Goal: Navigation & Orientation: Find specific page/section

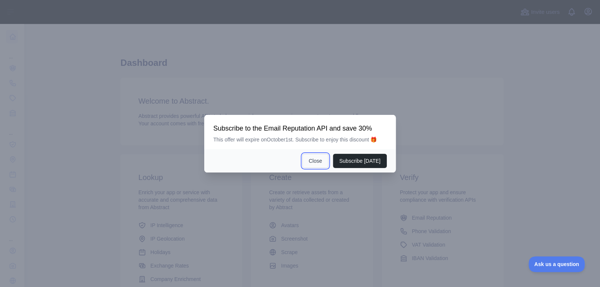
click at [317, 160] on button "Close" at bounding box center [315, 161] width 26 height 14
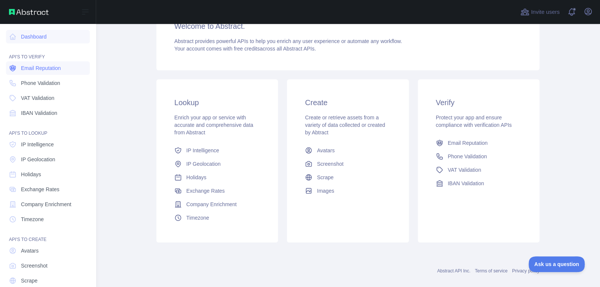
click at [62, 69] on link "Email Reputation" at bounding box center [48, 67] width 84 height 13
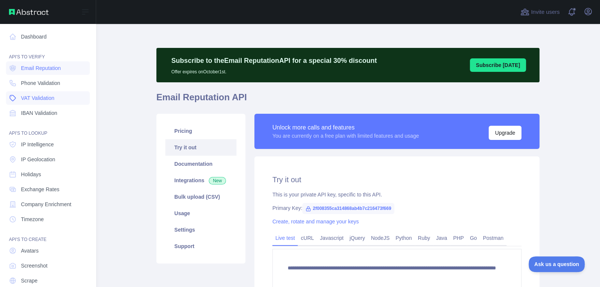
click at [63, 93] on link "VAT Validation" at bounding box center [48, 97] width 84 height 13
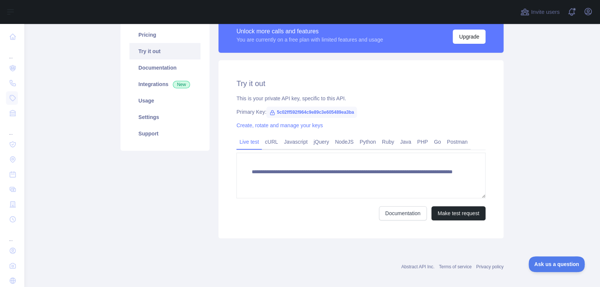
scroll to position [102, 0]
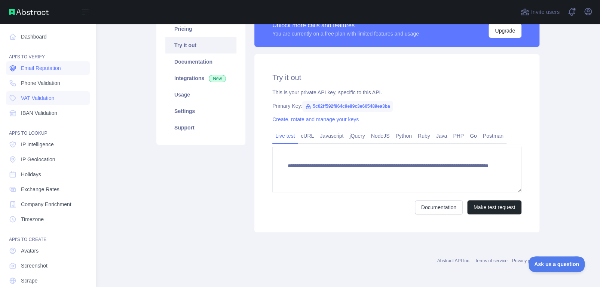
click at [54, 74] on link "Email Reputation" at bounding box center [48, 67] width 84 height 13
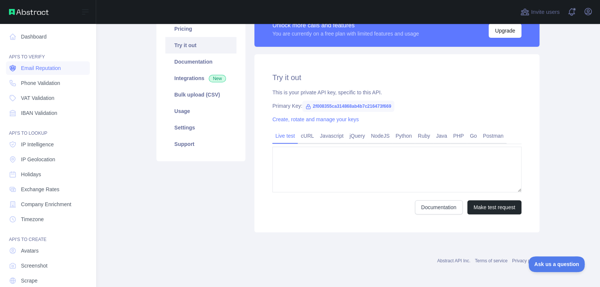
type textarea "**********"
click at [59, 72] on link "Email Reputation" at bounding box center [48, 67] width 84 height 13
click at [27, 65] on span "Email Reputation" at bounding box center [41, 67] width 40 height 7
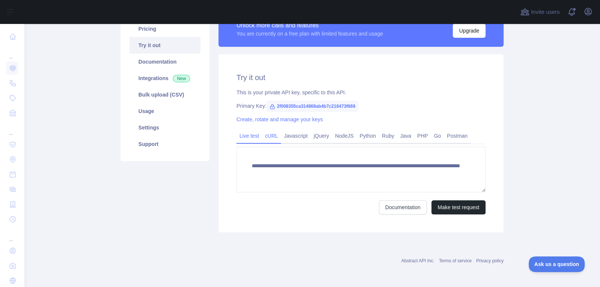
click at [275, 132] on link "cURL" at bounding box center [271, 136] width 19 height 12
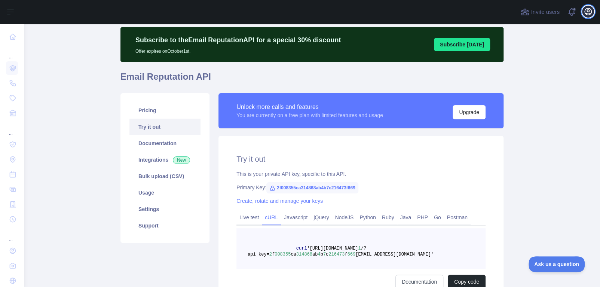
click at [583, 11] on icon "button" at bounding box center [587, 11] width 9 height 9
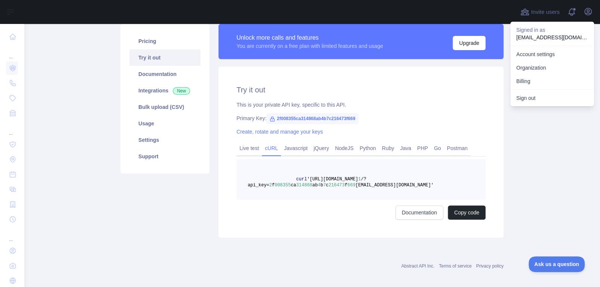
scroll to position [95, 0]
